Goal: Navigation & Orientation: Understand site structure

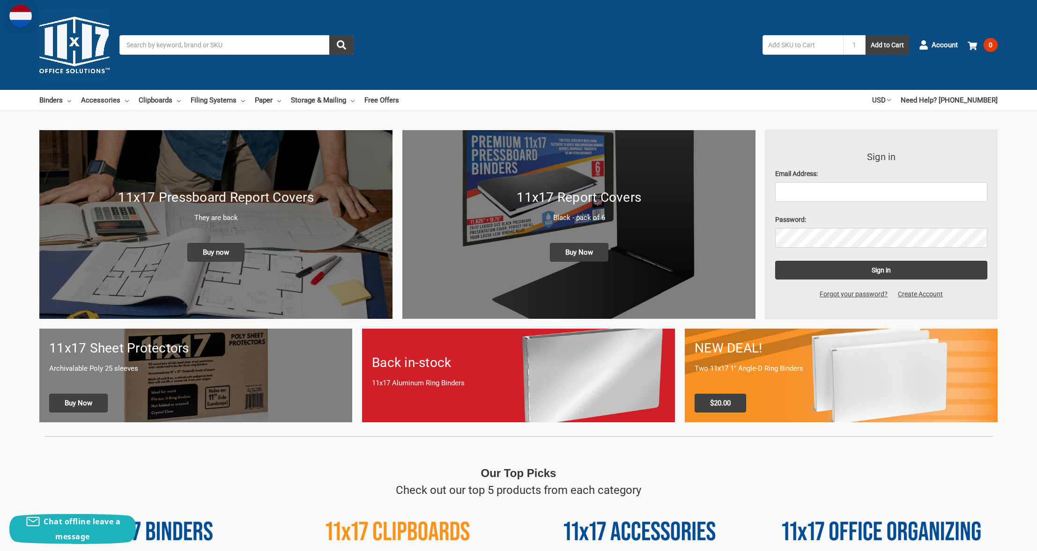
scroll to position [2318, 0]
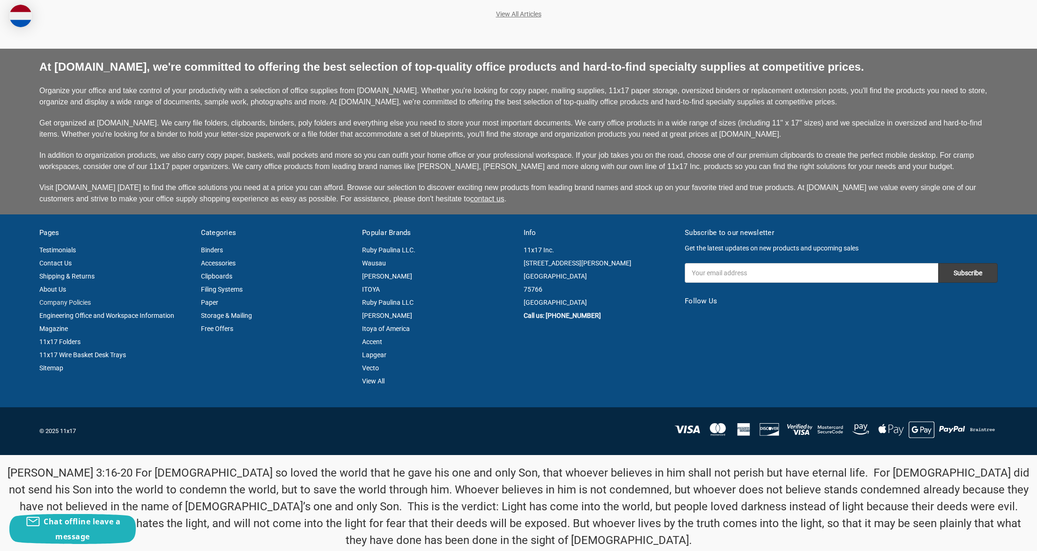
click at [65, 302] on link "Company Policies" at bounding box center [65, 302] width 52 height 7
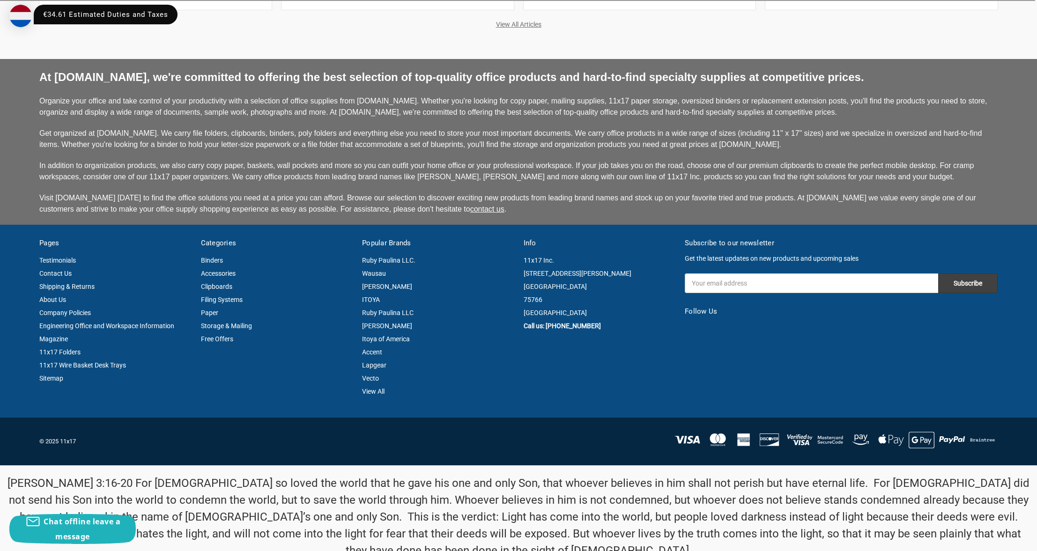
scroll to position [2318, 0]
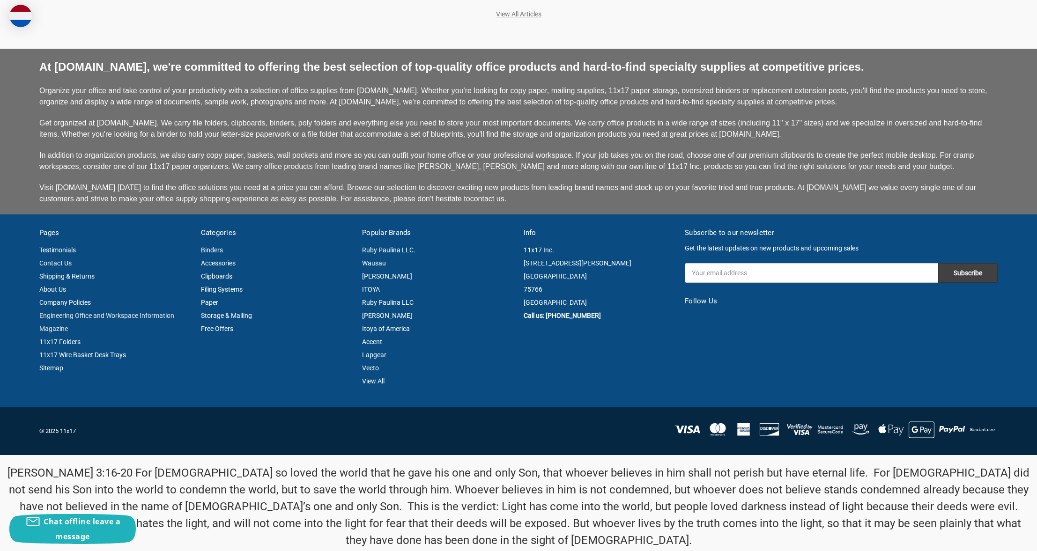
click at [107, 315] on link "Engineering Office and Workspace Information Magazine" at bounding box center [106, 322] width 135 height 21
